Goal: Transaction & Acquisition: Purchase product/service

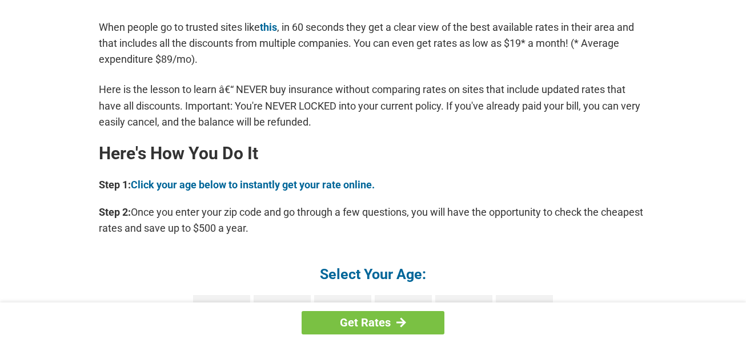
scroll to position [970, 0]
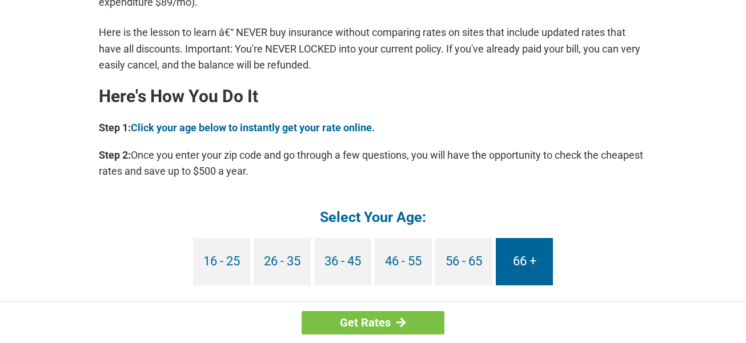
click at [518, 258] on link "66 +" at bounding box center [523, 261] width 57 height 47
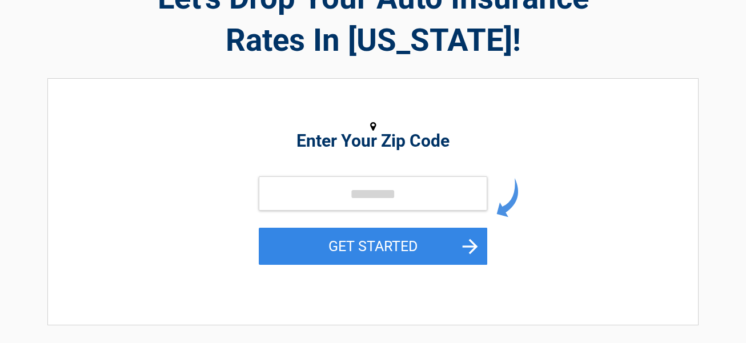
scroll to position [114, 0]
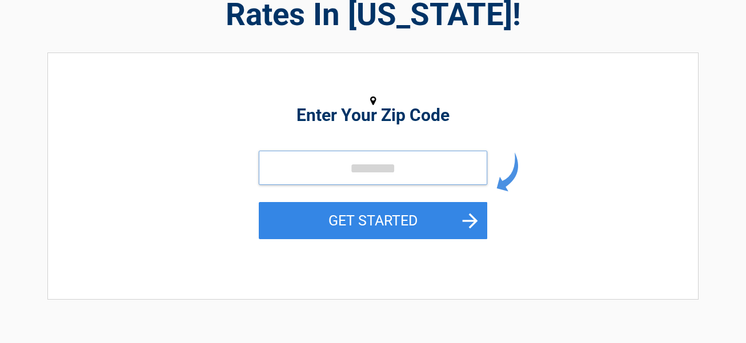
click at [276, 166] on input "tel" at bounding box center [373, 168] width 228 height 34
type input "*****"
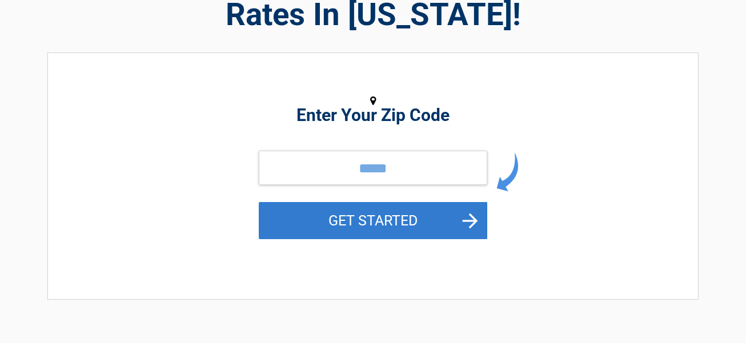
click at [357, 219] on button "GET STARTED" at bounding box center [373, 220] width 228 height 37
